Goal: Entertainment & Leisure: Browse casually

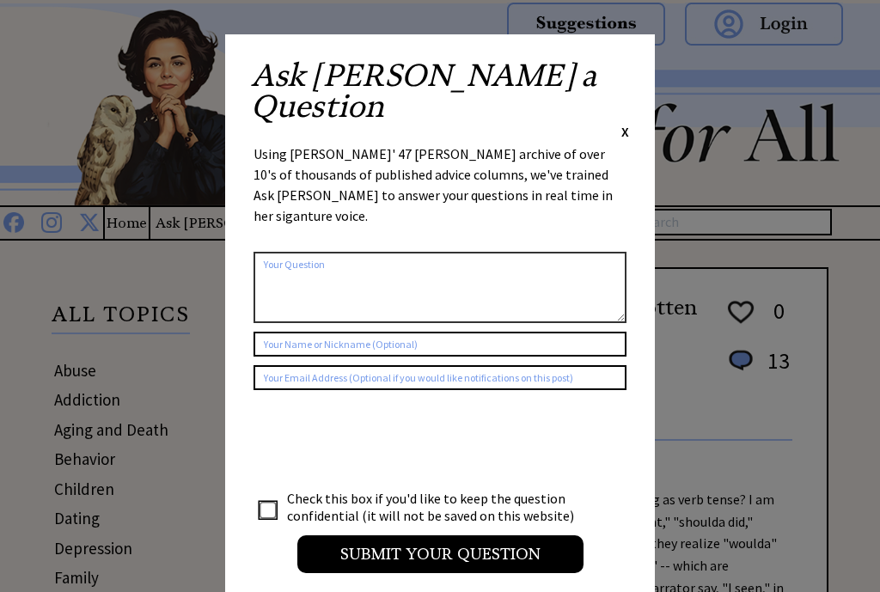
click at [628, 123] on span "X" at bounding box center [626, 131] width 8 height 17
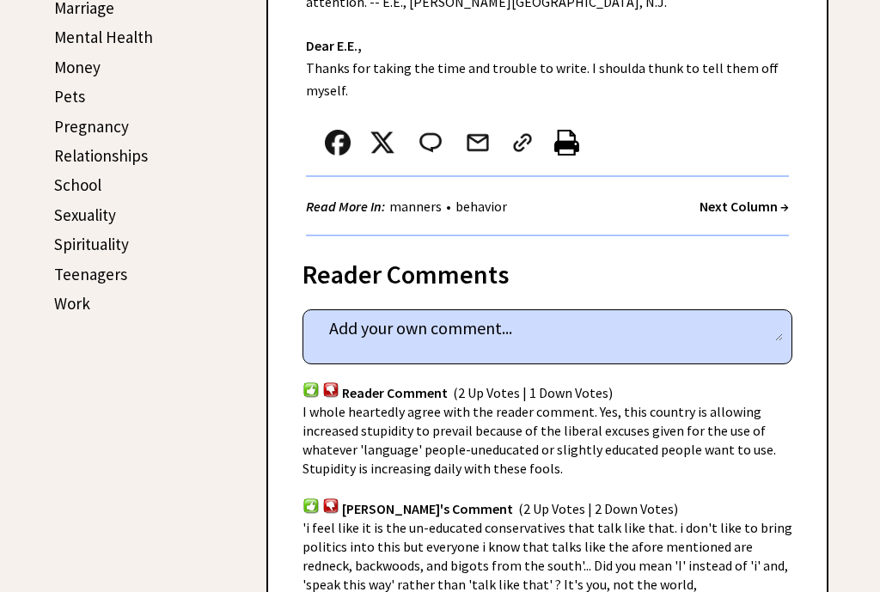
scroll to position [650, 0]
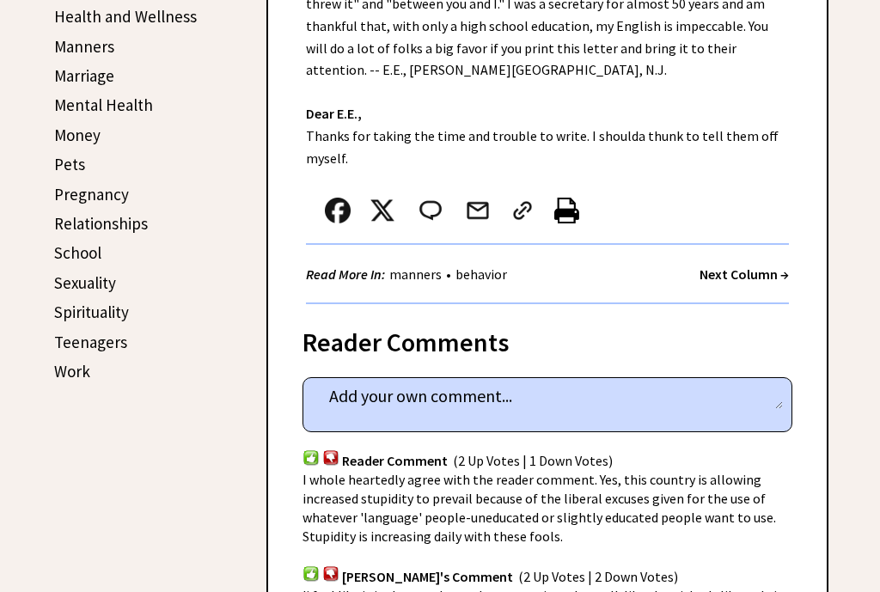
click at [746, 266] on strong "Next Column →" at bounding box center [744, 274] width 89 height 17
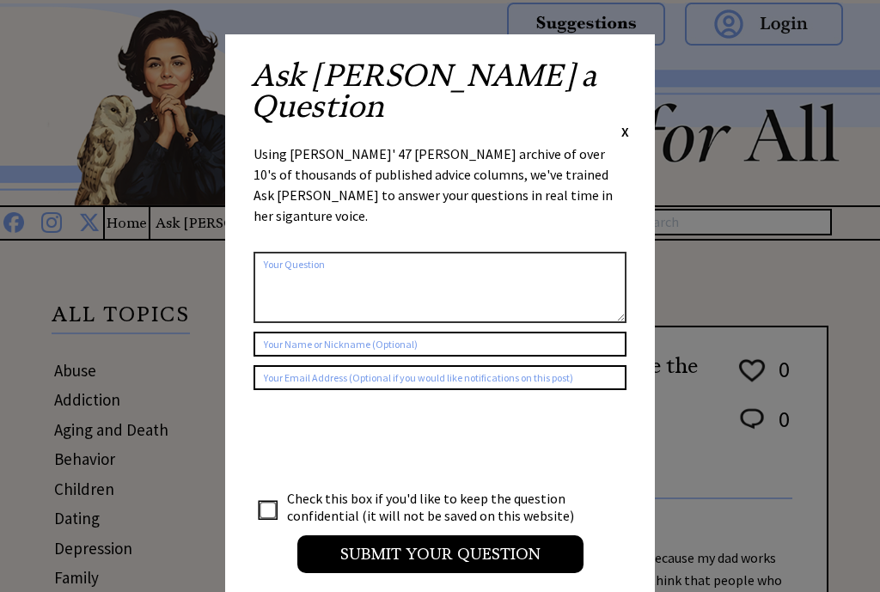
click at [483, 536] on input "Submit your Question" at bounding box center [440, 555] width 286 height 38
click at [626, 123] on span "X" at bounding box center [626, 131] width 8 height 17
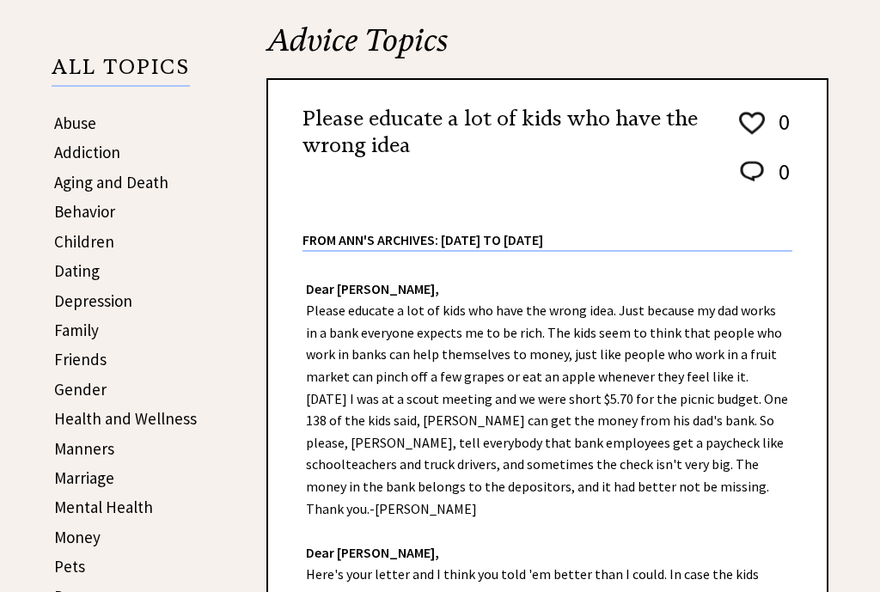
scroll to position [514, 0]
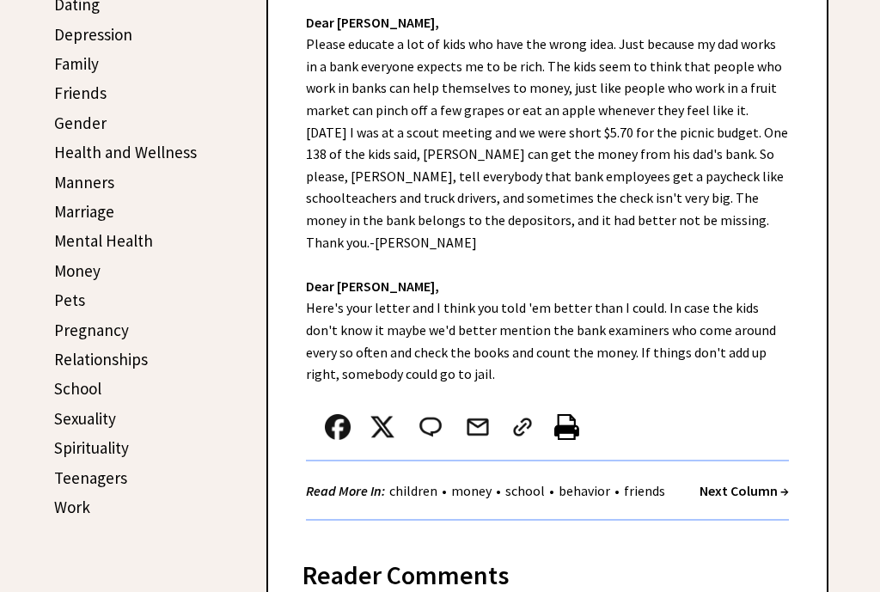
click at [760, 482] on strong "Next Column →" at bounding box center [744, 490] width 89 height 17
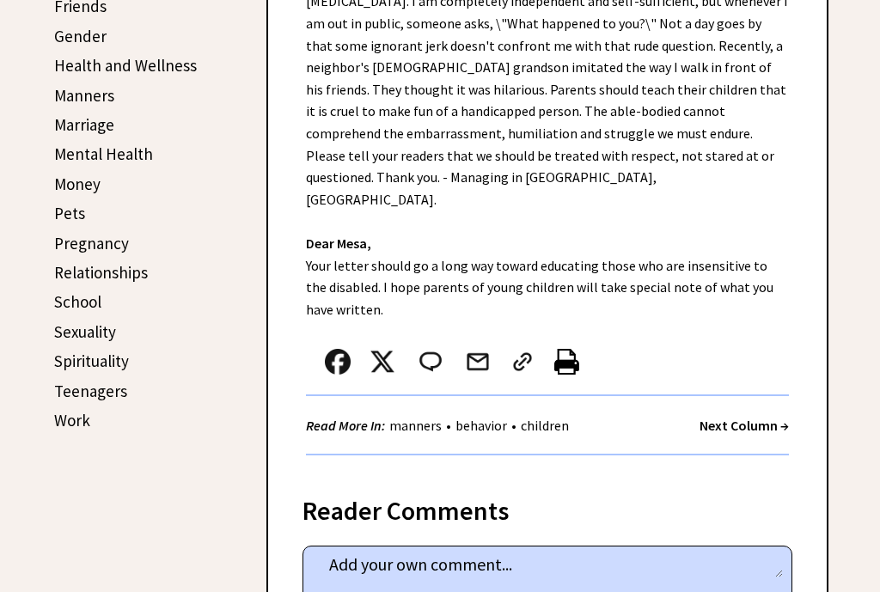
scroll to position [606, 0]
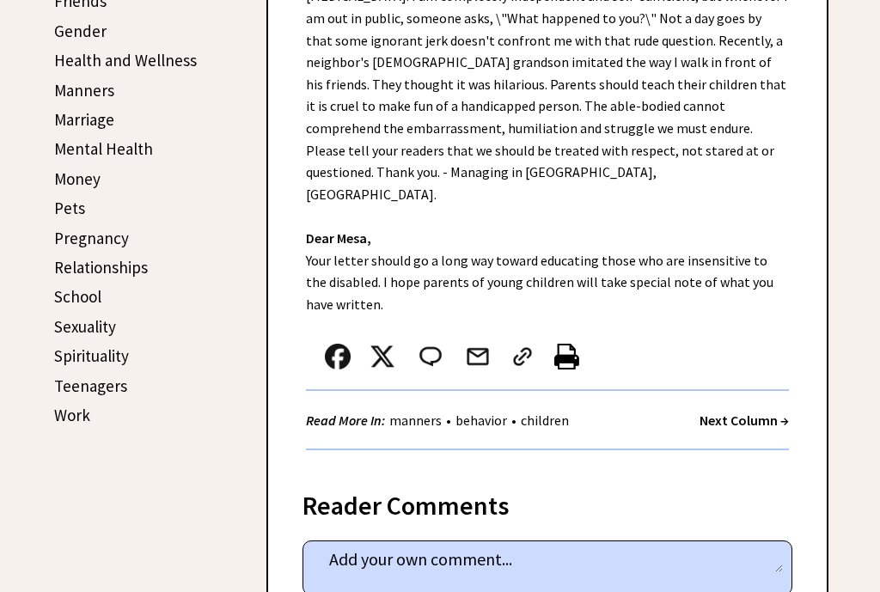
click at [749, 412] on strong "Next Column →" at bounding box center [744, 420] width 89 height 17
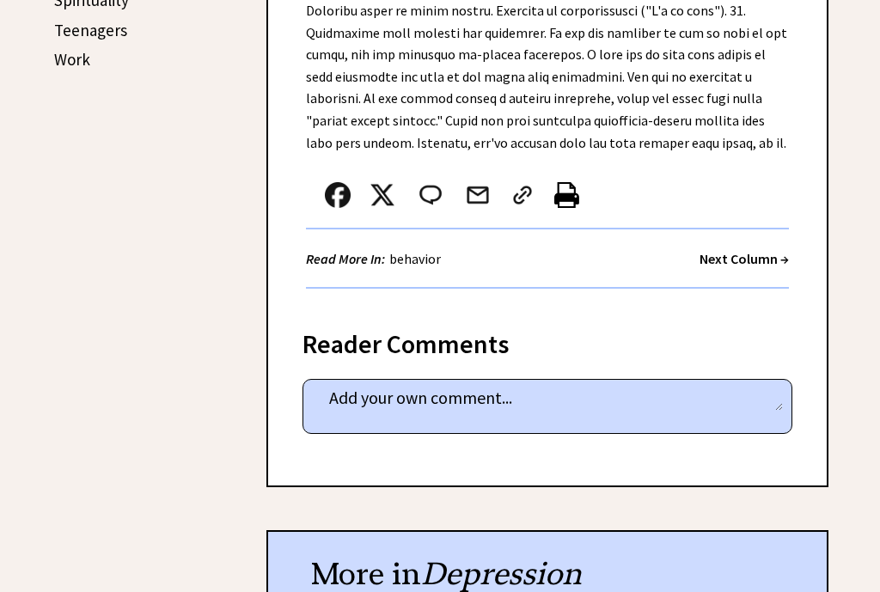
scroll to position [965, 0]
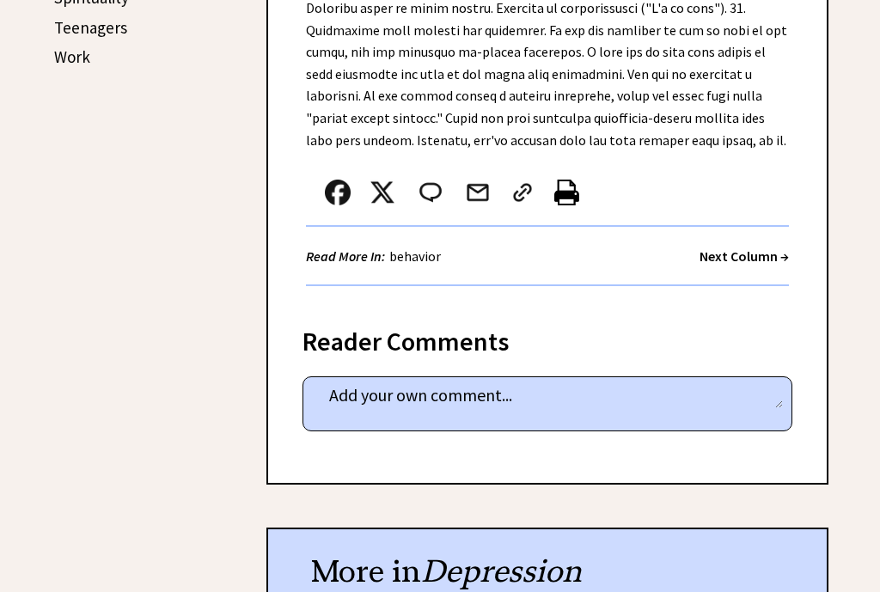
click at [757, 251] on strong "Next Column →" at bounding box center [744, 256] width 89 height 17
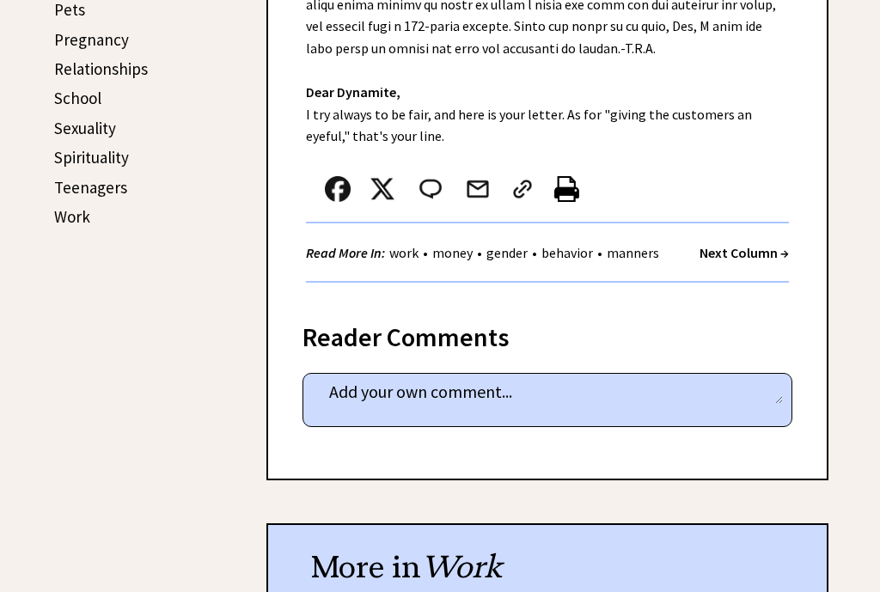
scroll to position [804, 0]
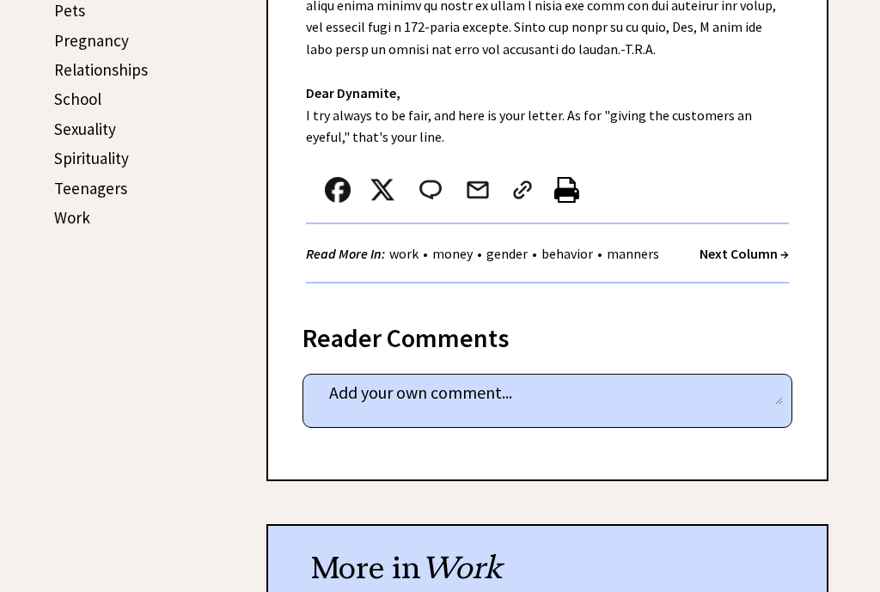
click at [751, 256] on strong "Next Column →" at bounding box center [744, 253] width 89 height 17
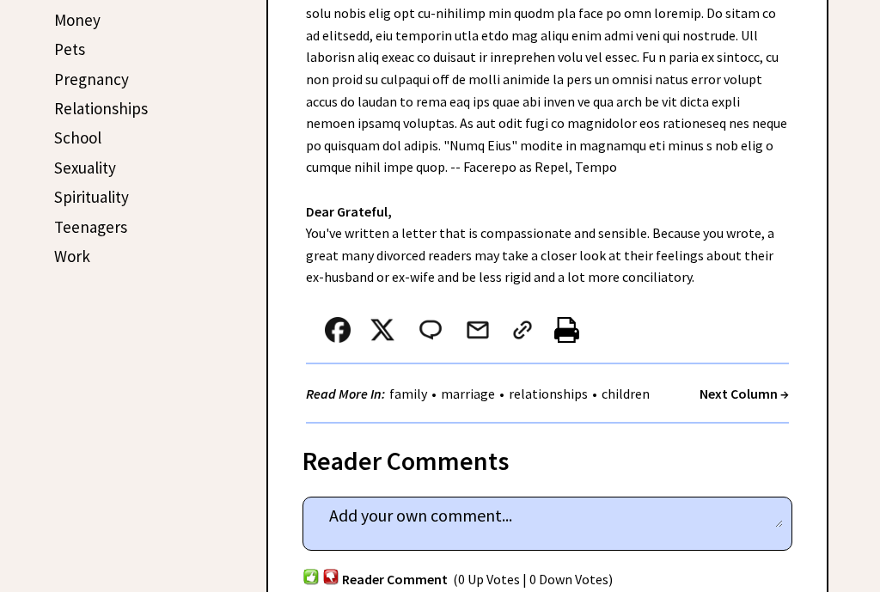
scroll to position [770, 0]
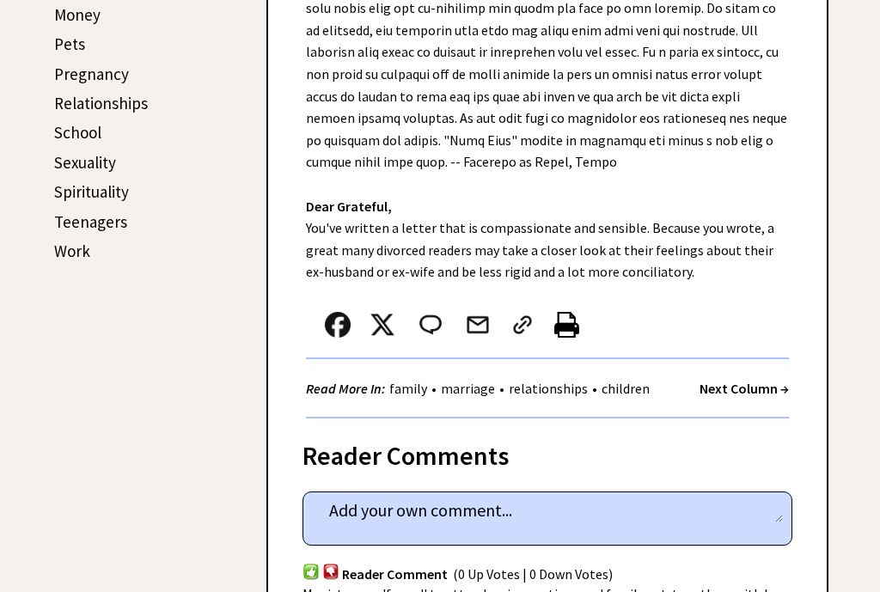
click at [755, 380] on strong "Next Column →" at bounding box center [744, 388] width 89 height 17
